Goal: Task Accomplishment & Management: Complete application form

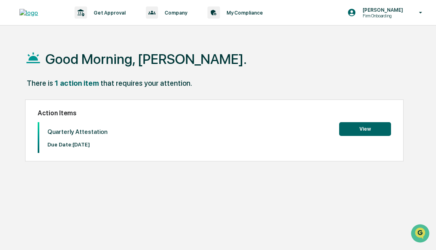
click at [353, 131] on button "View" at bounding box center [365, 129] width 52 height 14
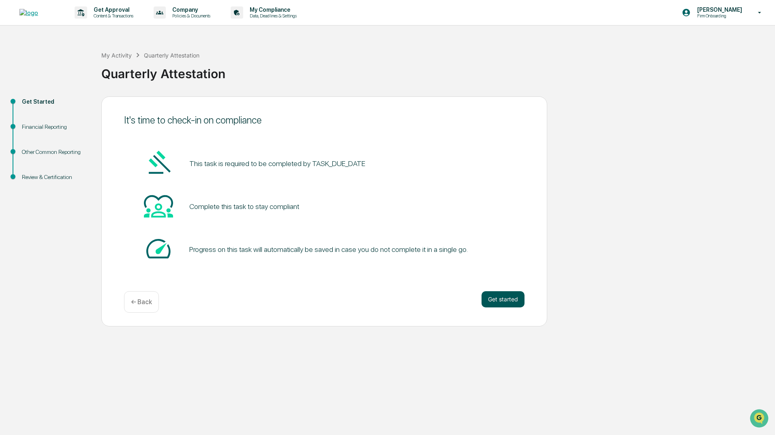
click at [436, 250] on button "Get started" at bounding box center [502, 299] width 43 height 16
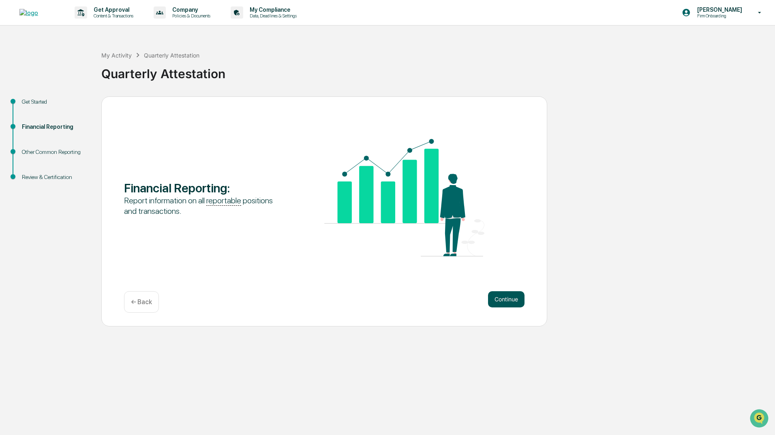
click at [436, 250] on button "Continue" at bounding box center [506, 299] width 36 height 16
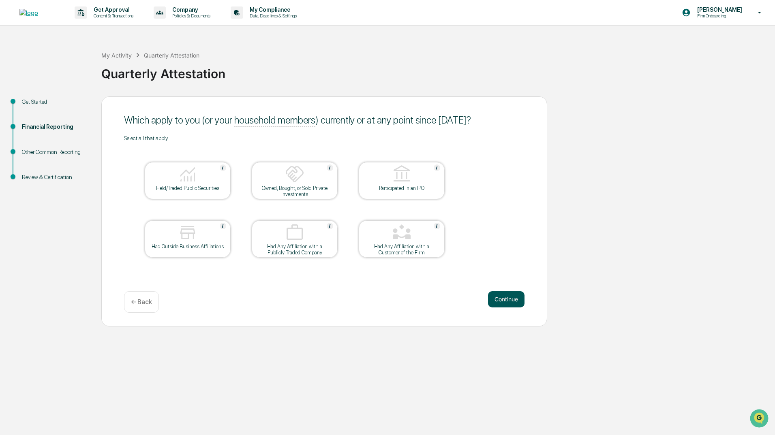
click at [436, 250] on button "Continue" at bounding box center [506, 299] width 36 height 16
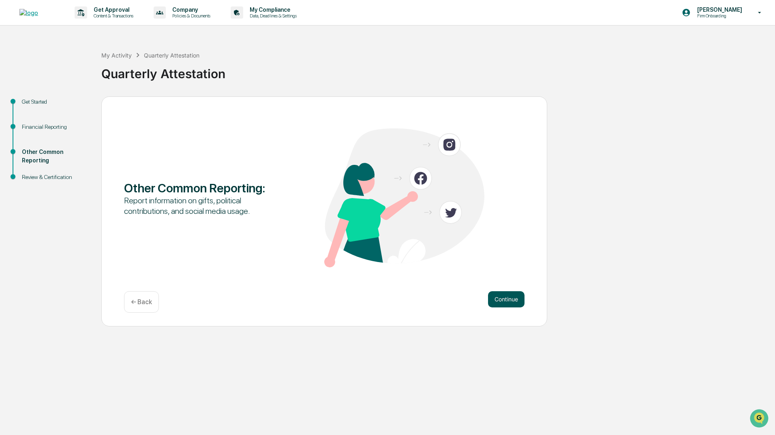
click at [436, 250] on button "Continue" at bounding box center [506, 299] width 36 height 16
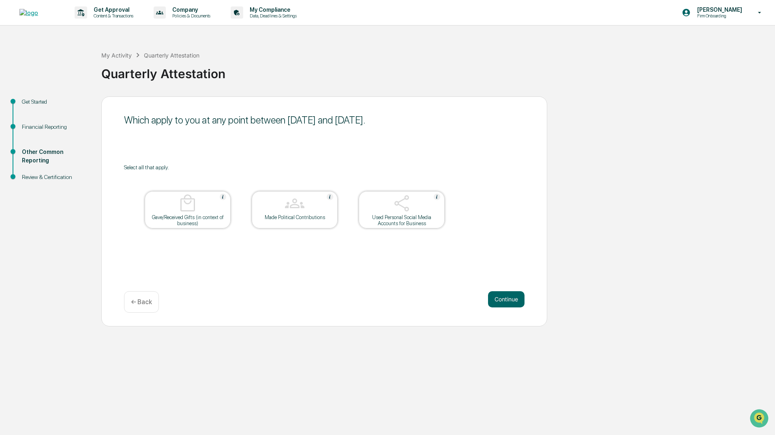
click at [407, 213] on div at bounding box center [401, 204] width 81 height 21
click at [436, 250] on button "Continue" at bounding box center [506, 299] width 36 height 16
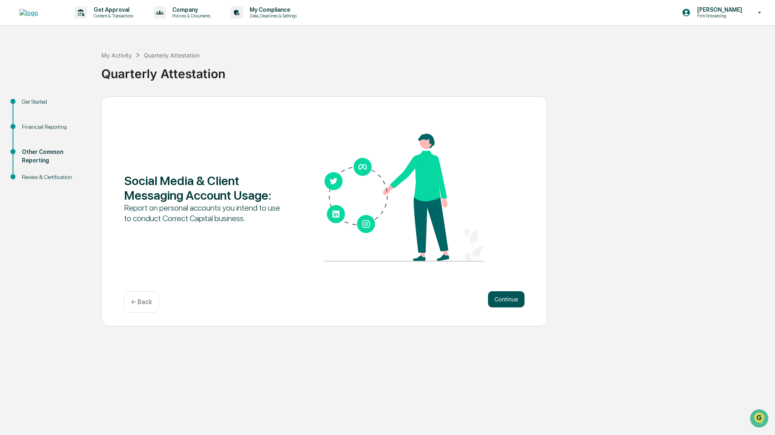
click at [436, 250] on button "Continue" at bounding box center [506, 299] width 36 height 16
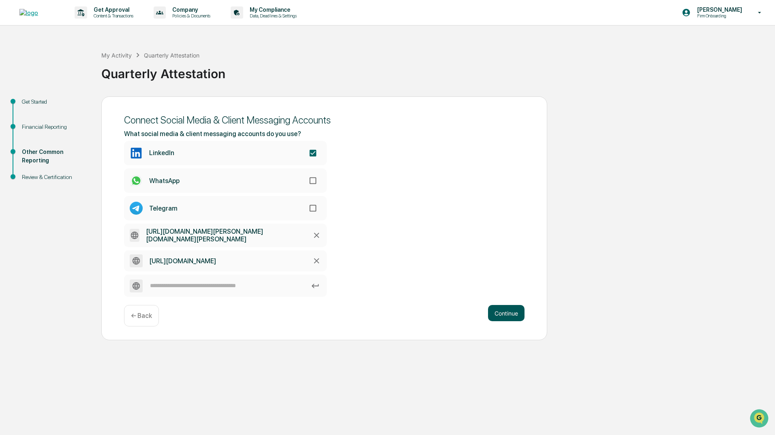
click at [436, 250] on button "Continue" at bounding box center [506, 313] width 36 height 16
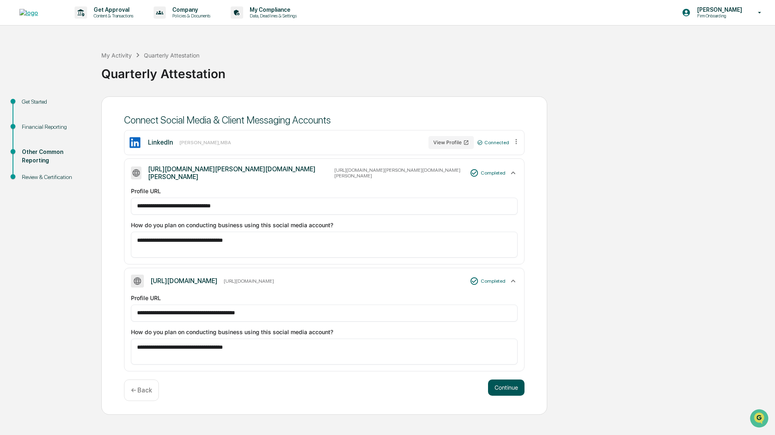
click at [436, 250] on button "Continue" at bounding box center [506, 388] width 36 height 16
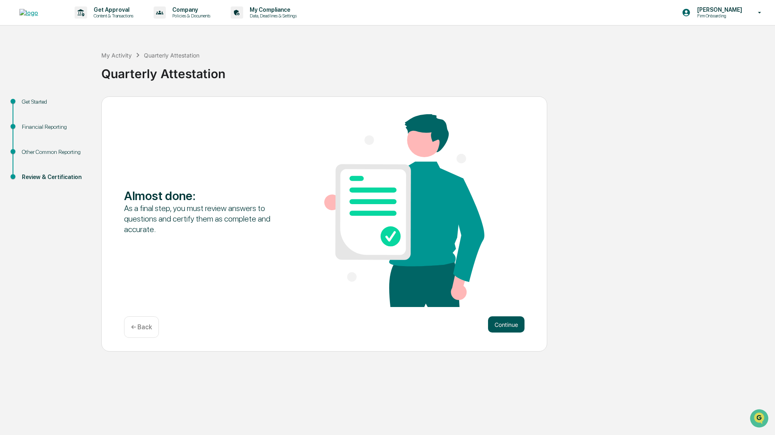
click at [436, 250] on button "Continue" at bounding box center [506, 324] width 36 height 16
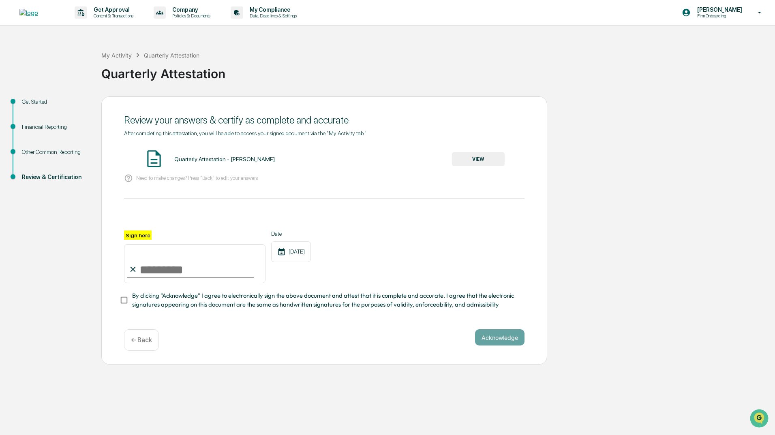
drag, startPoint x: 143, startPoint y: 267, endPoint x: 147, endPoint y: 269, distance: 4.2
click at [143, 250] on input "Sign here" at bounding box center [194, 263] width 141 height 39
type input "**********"
click at [436, 250] on button "Acknowledge" at bounding box center [499, 337] width 49 height 16
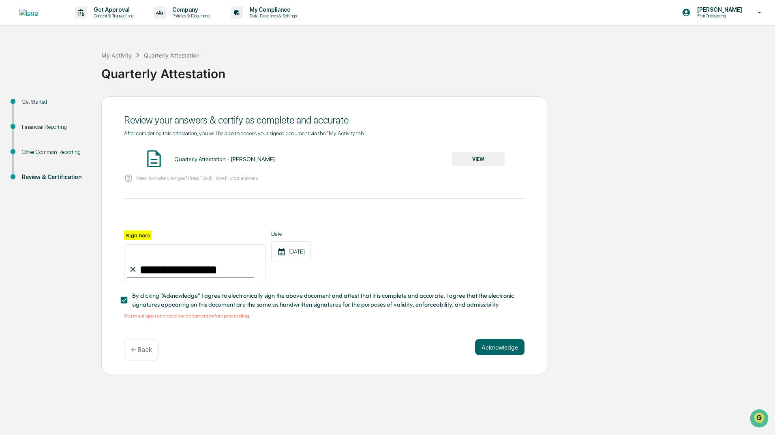
click at [436, 159] on button "VIEW" at bounding box center [478, 159] width 53 height 14
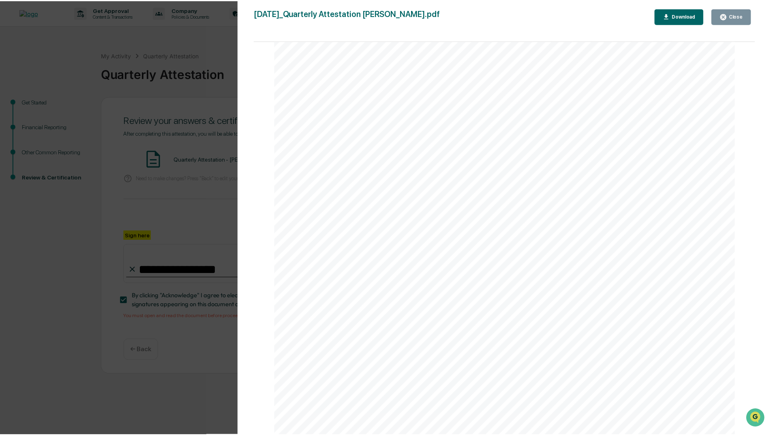
scroll to position [1642, 0]
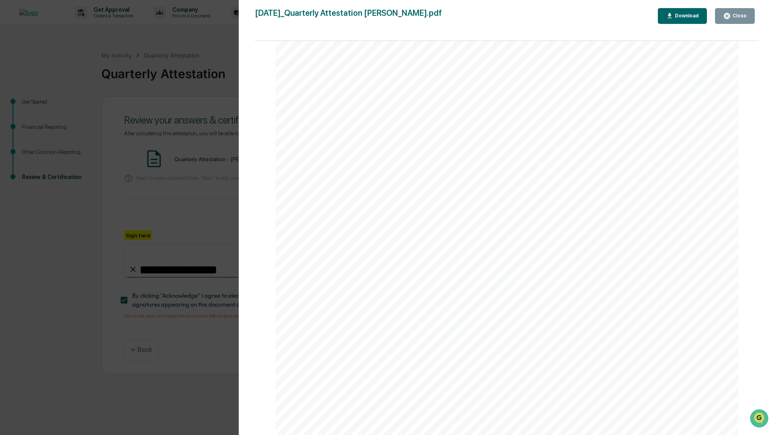
click at [436, 19] on div "Close" at bounding box center [734, 16] width 23 height 8
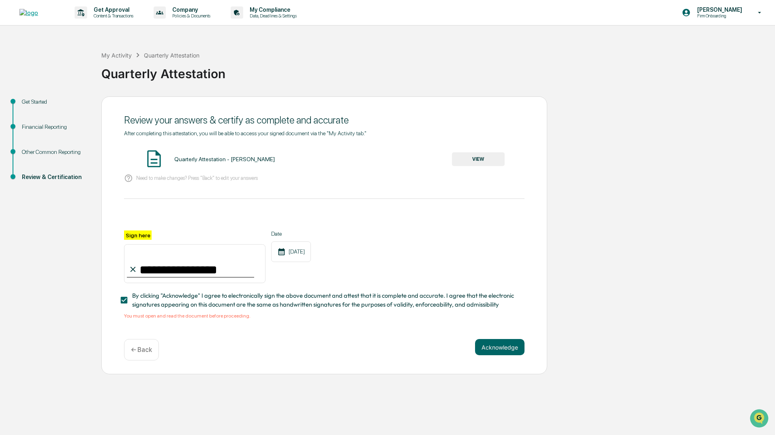
click at [436, 250] on div "Acknowledge ← Back" at bounding box center [324, 349] width 400 height 21
click at [436, 250] on button "Acknowledge" at bounding box center [499, 347] width 49 height 16
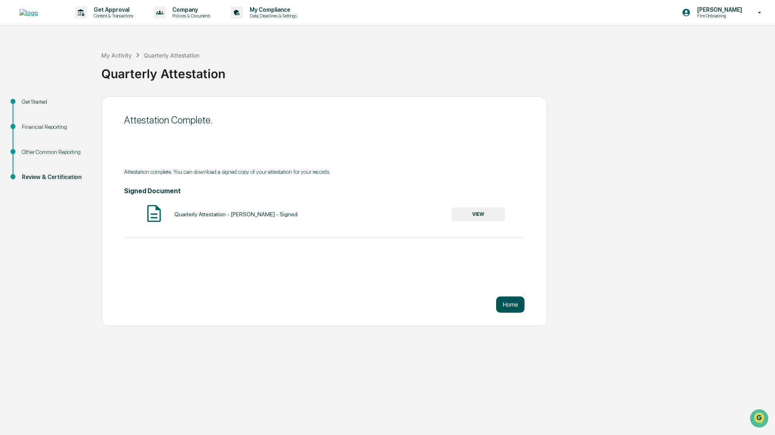
click at [436, 250] on button "Home" at bounding box center [510, 305] width 28 height 16
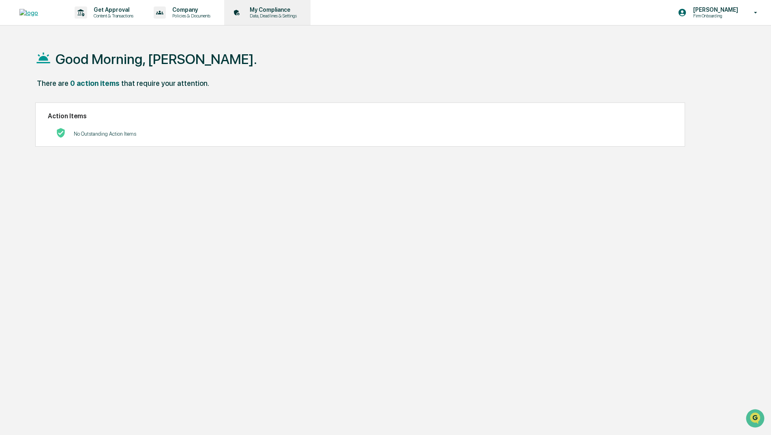
click at [271, 13] on p "My Compliance" at bounding box center [272, 9] width 58 height 6
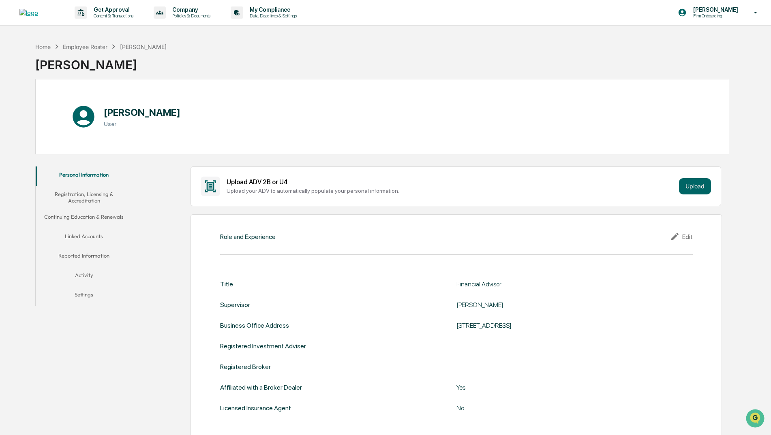
click at [87, 220] on button "Continuing Education & Renewals" at bounding box center [84, 218] width 97 height 19
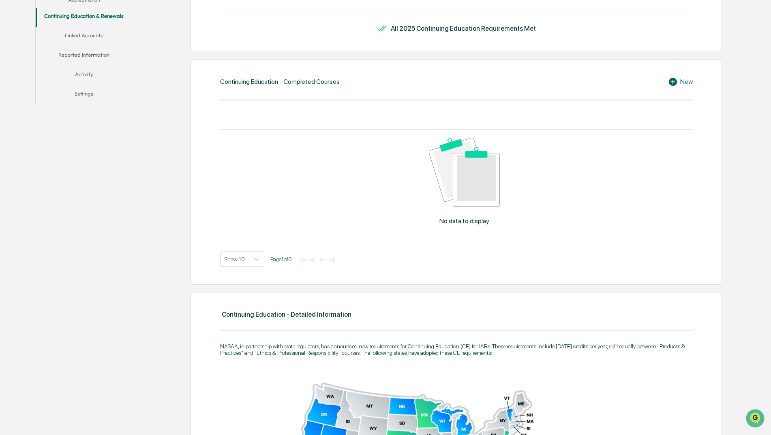
scroll to position [186, 0]
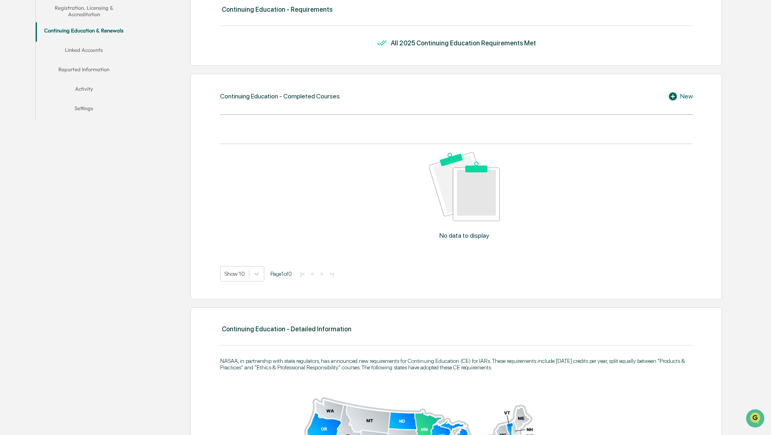
click at [436, 97] on icon at bounding box center [672, 96] width 8 height 8
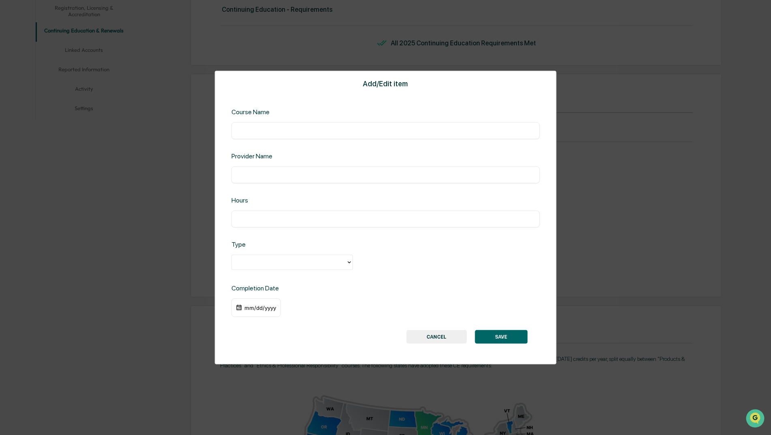
click at [436, 250] on button "CANCEL" at bounding box center [436, 337] width 60 height 14
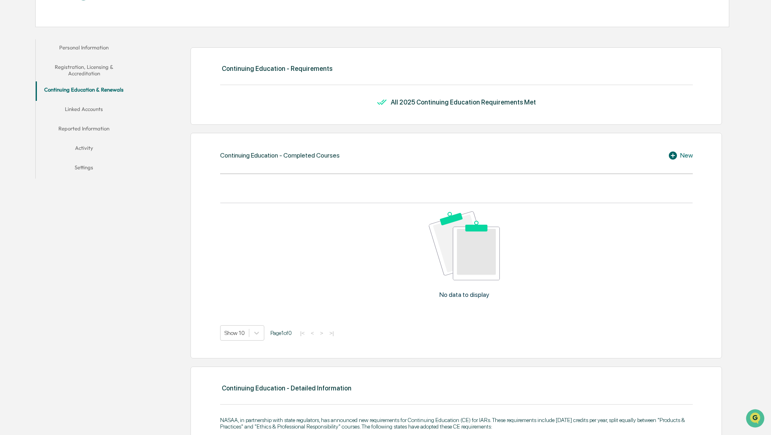
scroll to position [24, 0]
